Goal: Find specific page/section: Find specific page/section

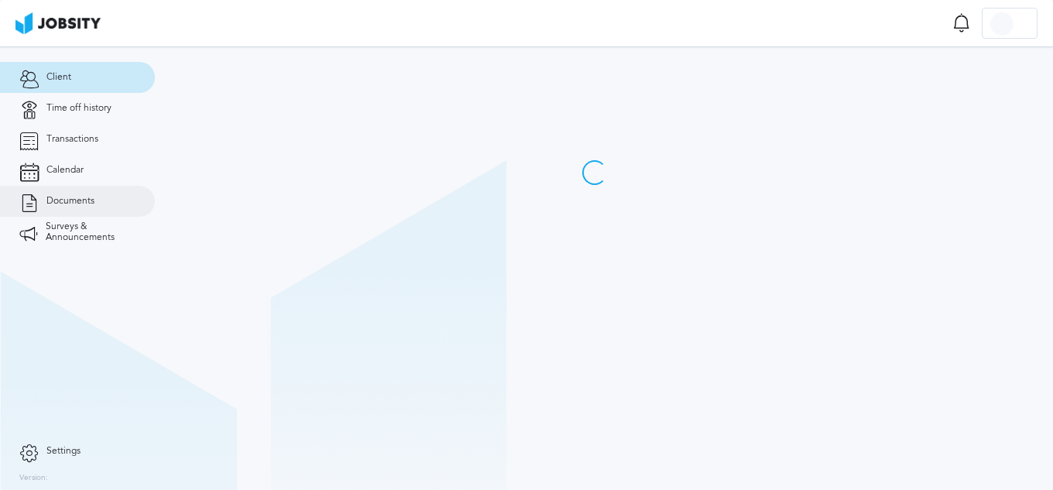
click at [100, 202] on link "Documents" at bounding box center [77, 201] width 155 height 31
click at [60, 194] on link "Documents" at bounding box center [77, 201] width 155 height 31
